Goal: Information Seeking & Learning: Learn about a topic

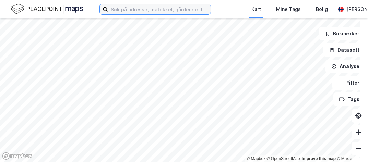
click at [175, 6] on input at bounding box center [159, 9] width 102 height 10
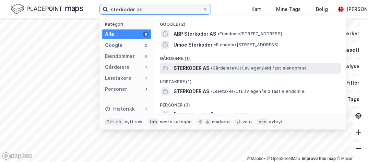
type input "sterkoder as"
click at [241, 69] on span "• Gårdeiere • Utl. av egen/leid fast eiendom el." at bounding box center [258, 67] width 97 height 5
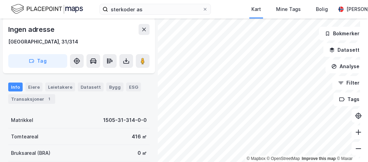
scroll to position [103, 0]
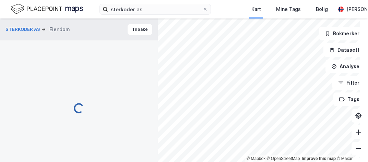
scroll to position [103, 0]
